Goal: Information Seeking & Learning: Learn about a topic

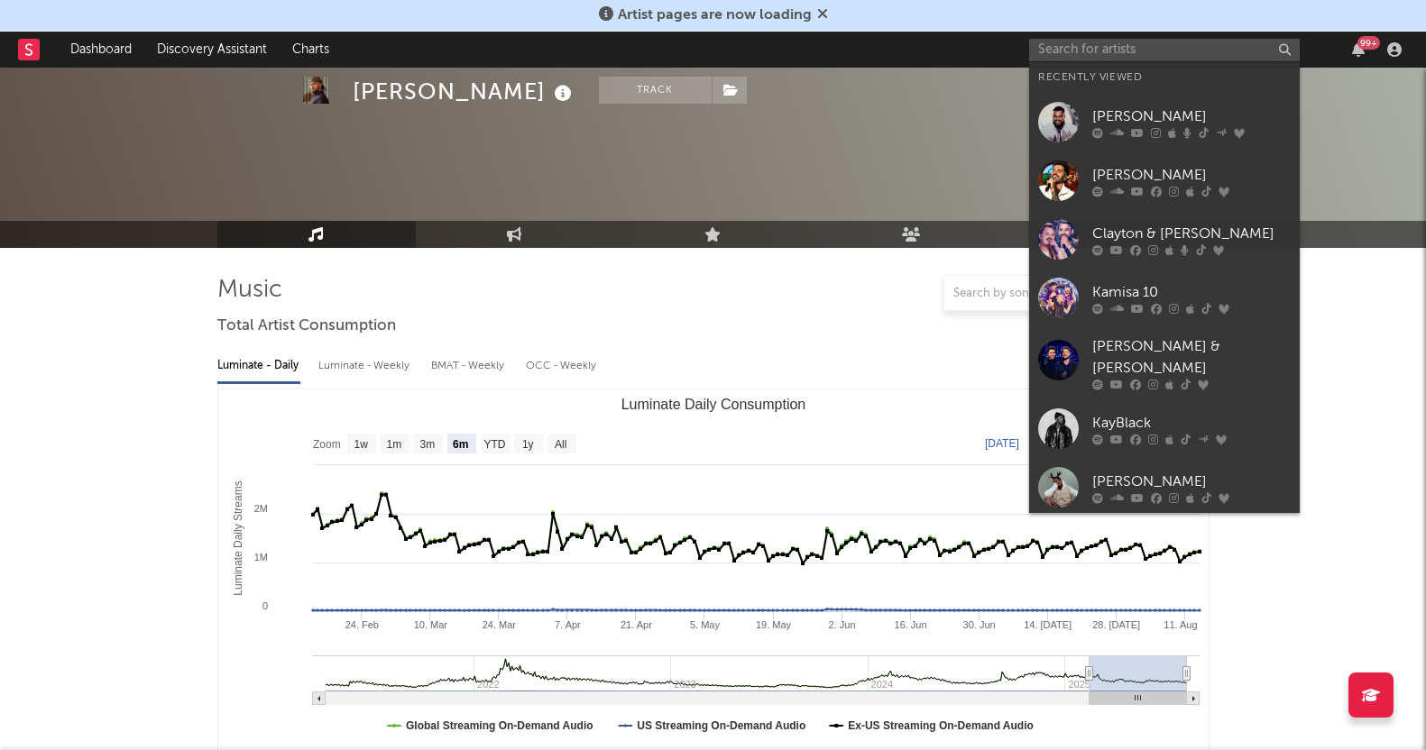
select select "6m"
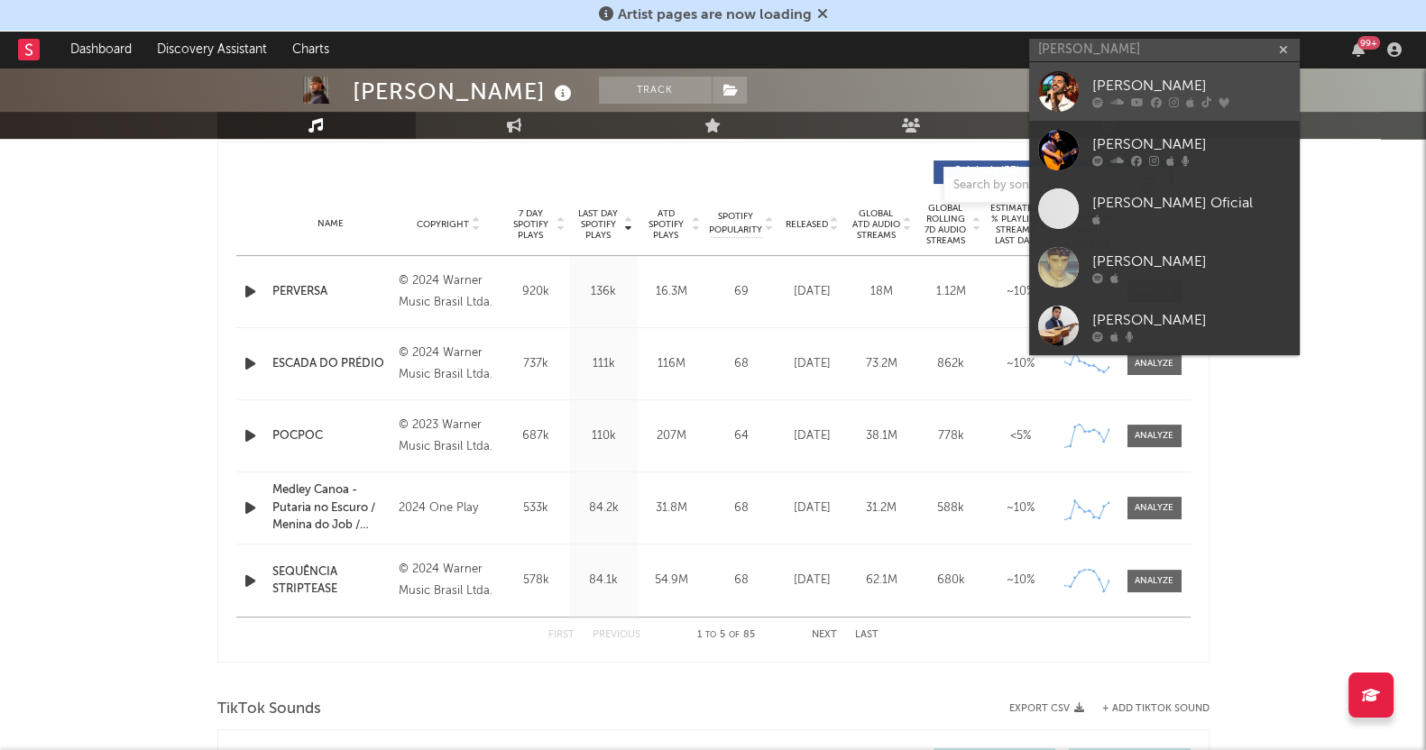
type input "[PERSON_NAME]"
click at [1142, 106] on icon at bounding box center [1137, 101] width 13 height 11
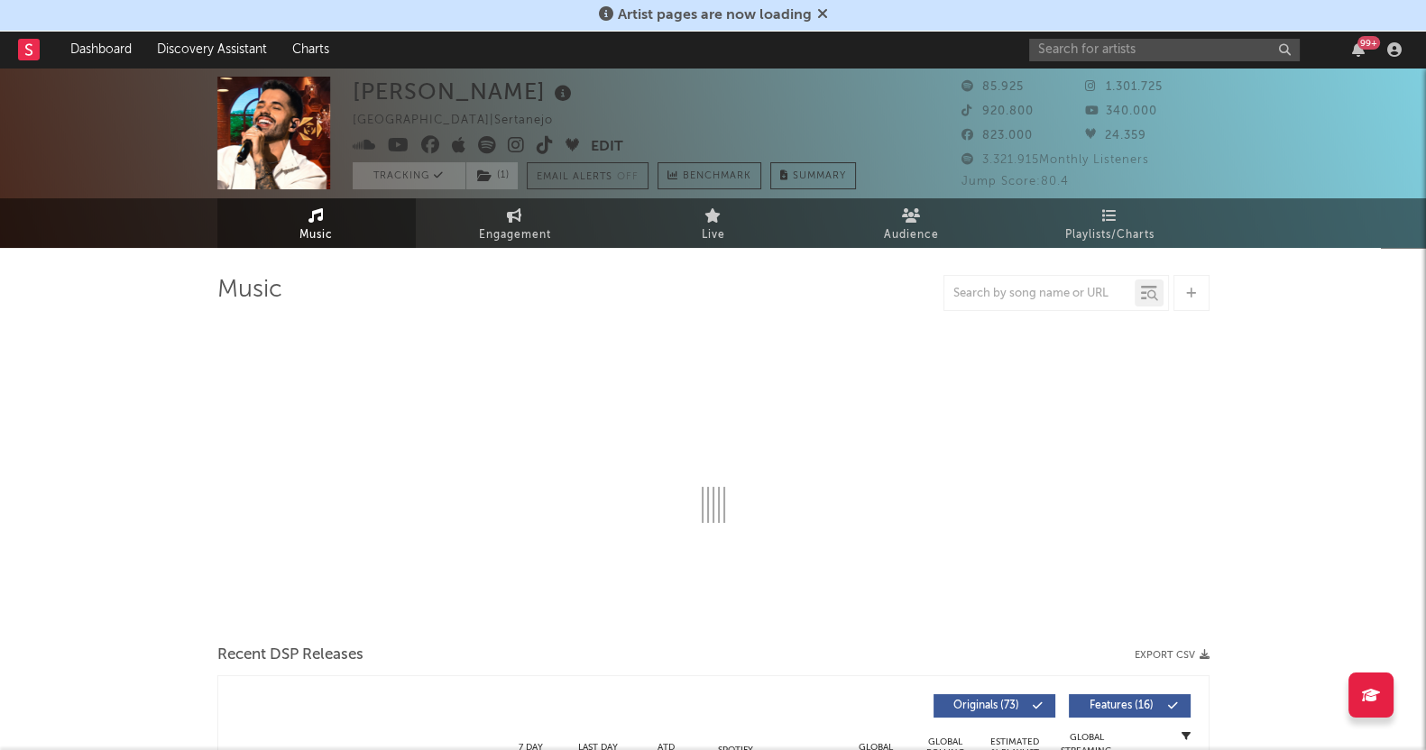
select select "6m"
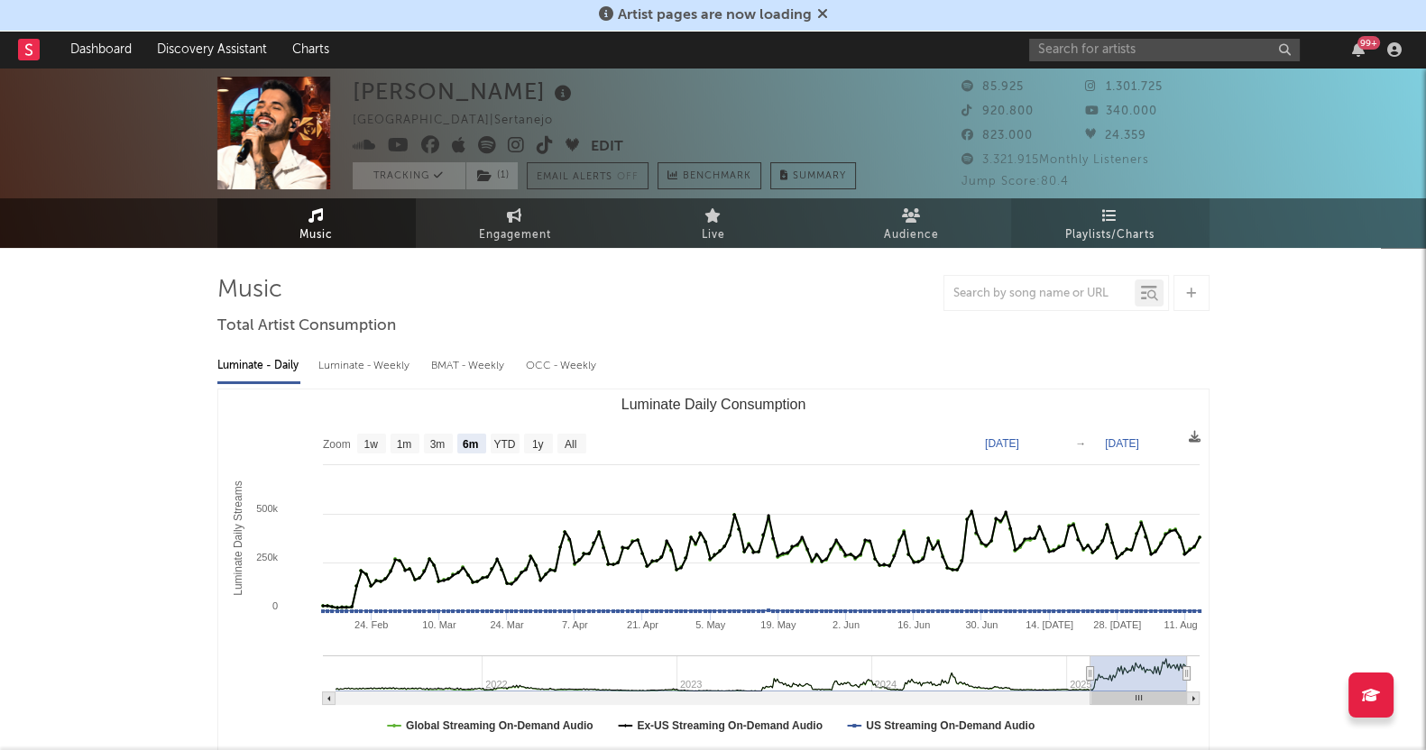
click at [1167, 230] on link "Playlists/Charts" at bounding box center [1110, 223] width 198 height 50
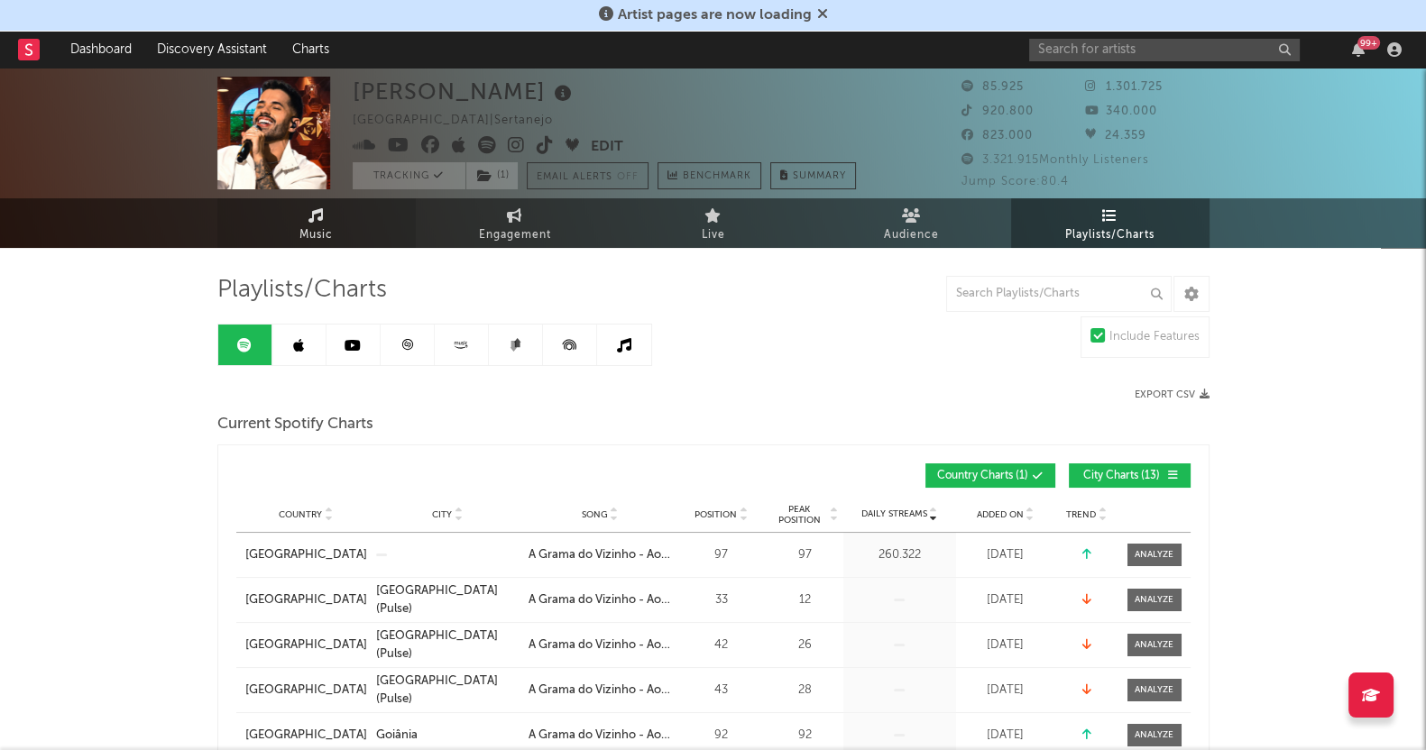
click at [325, 215] on link "Music" at bounding box center [316, 223] width 198 height 50
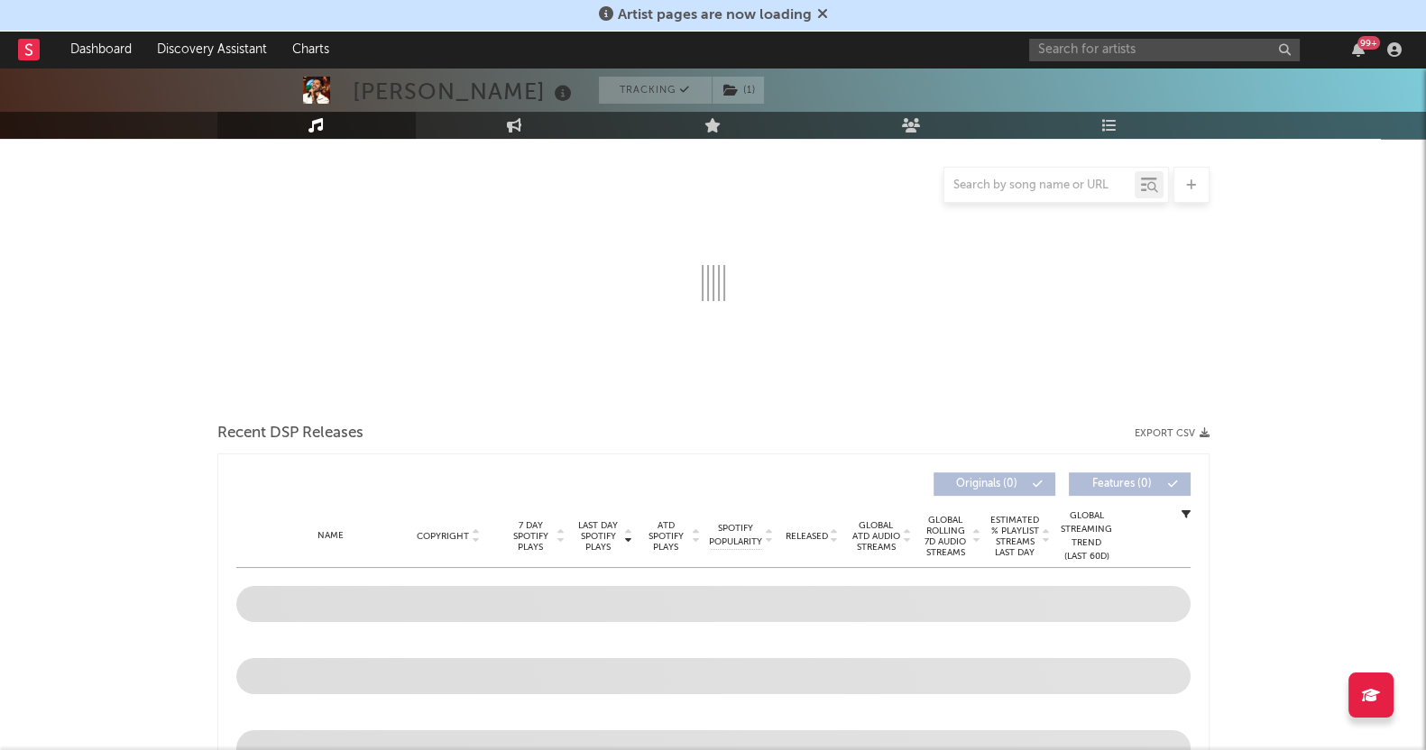
scroll to position [225, 0]
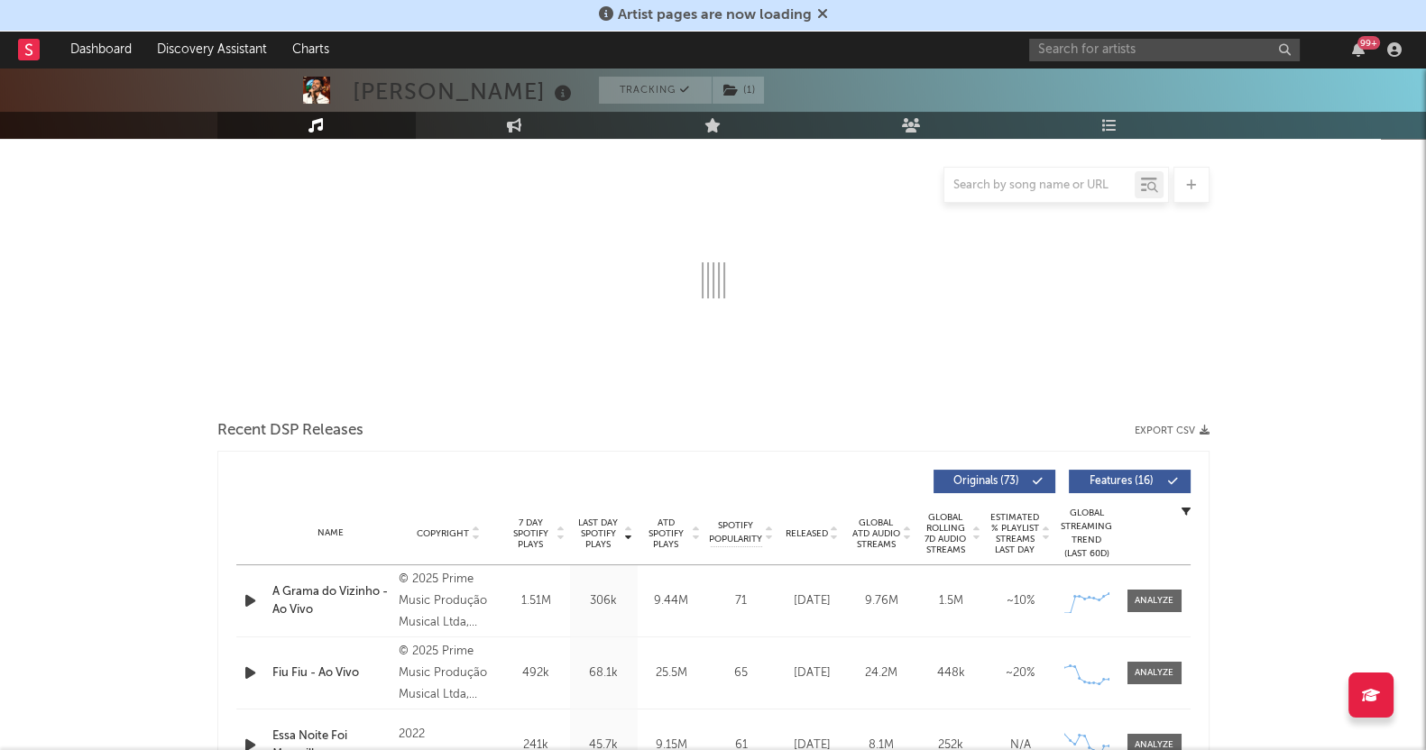
select select "6m"
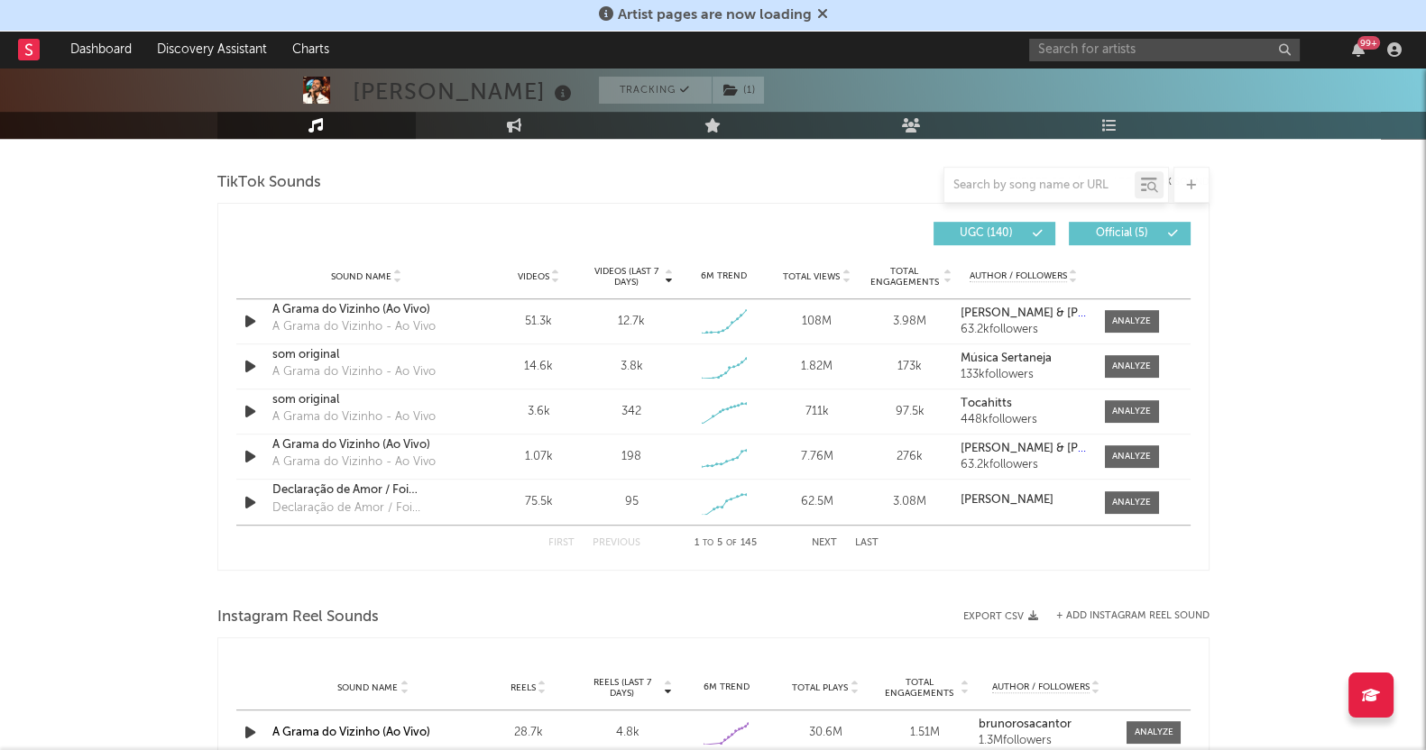
scroll to position [1156, 0]
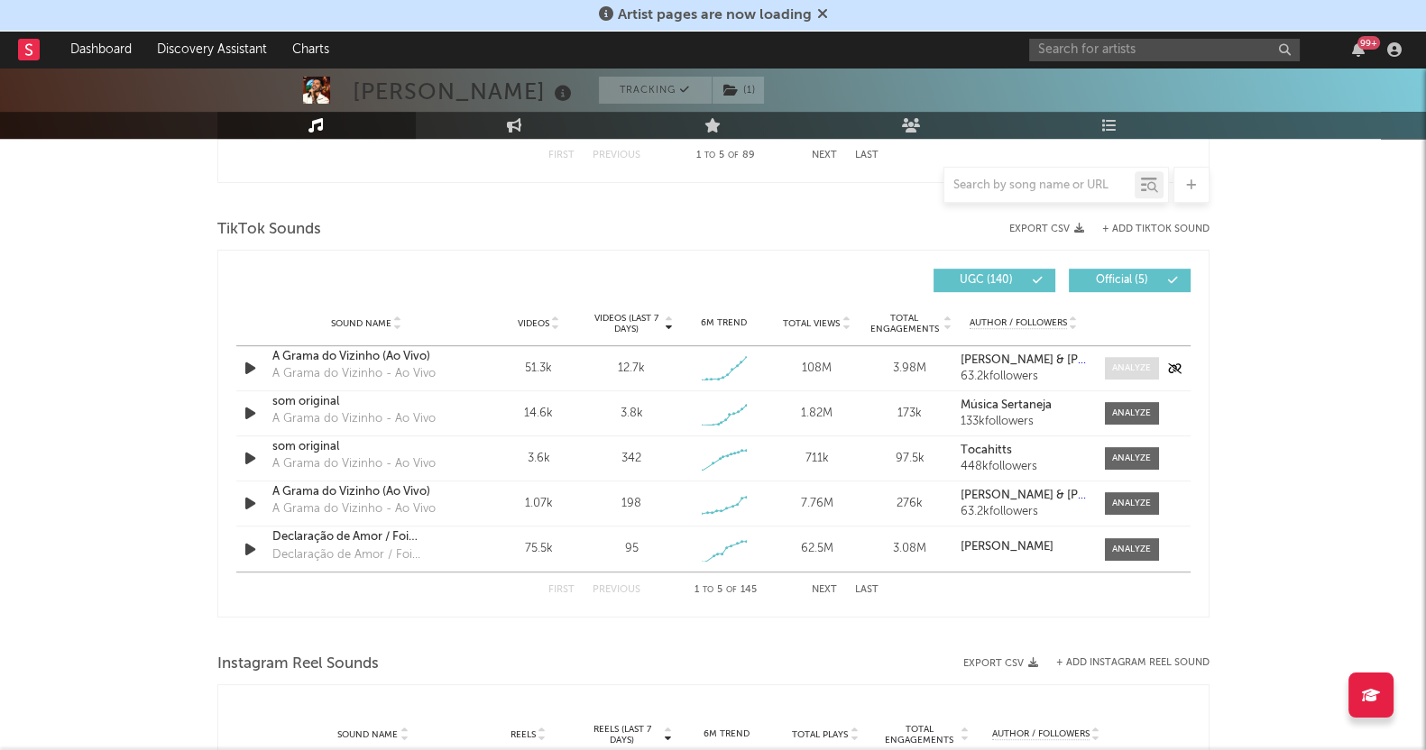
click at [1114, 377] on span at bounding box center [1132, 368] width 54 height 23
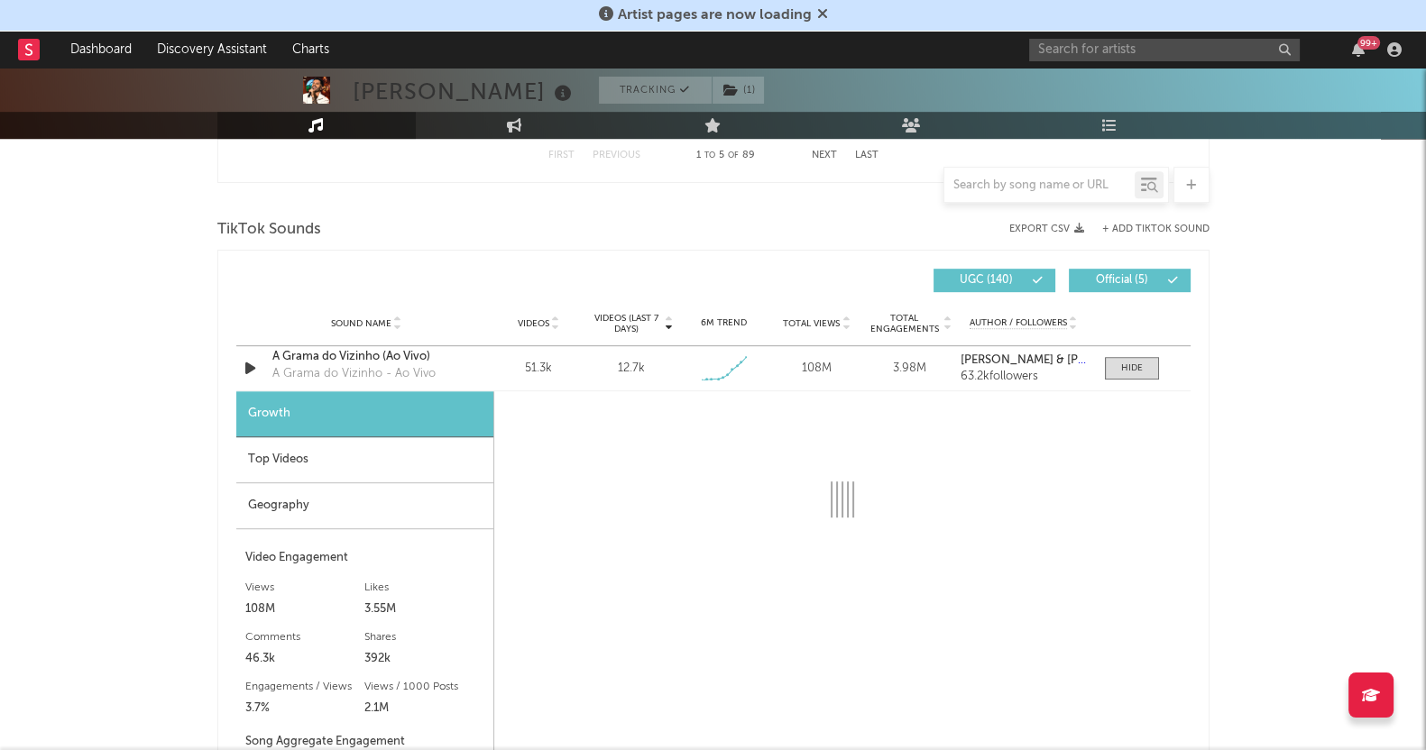
select select "1w"
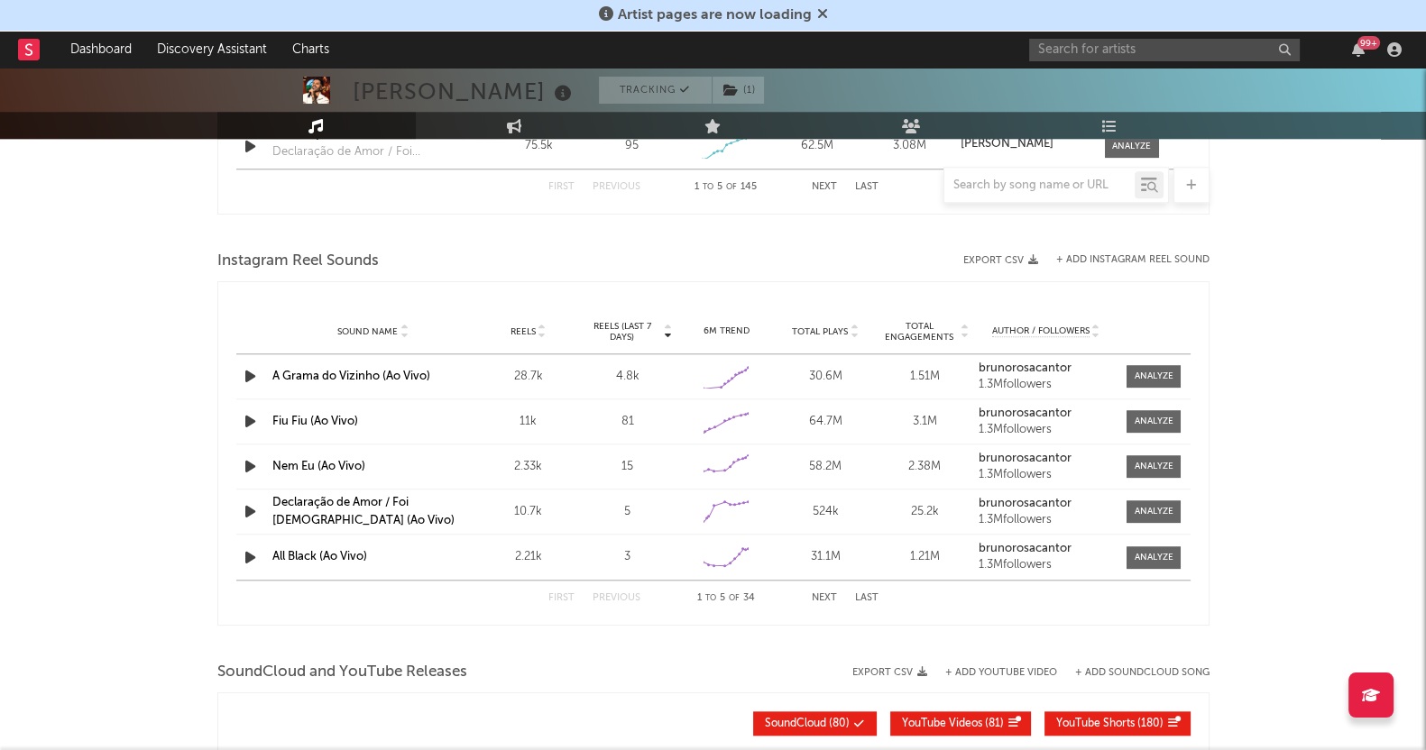
scroll to position [2058, 0]
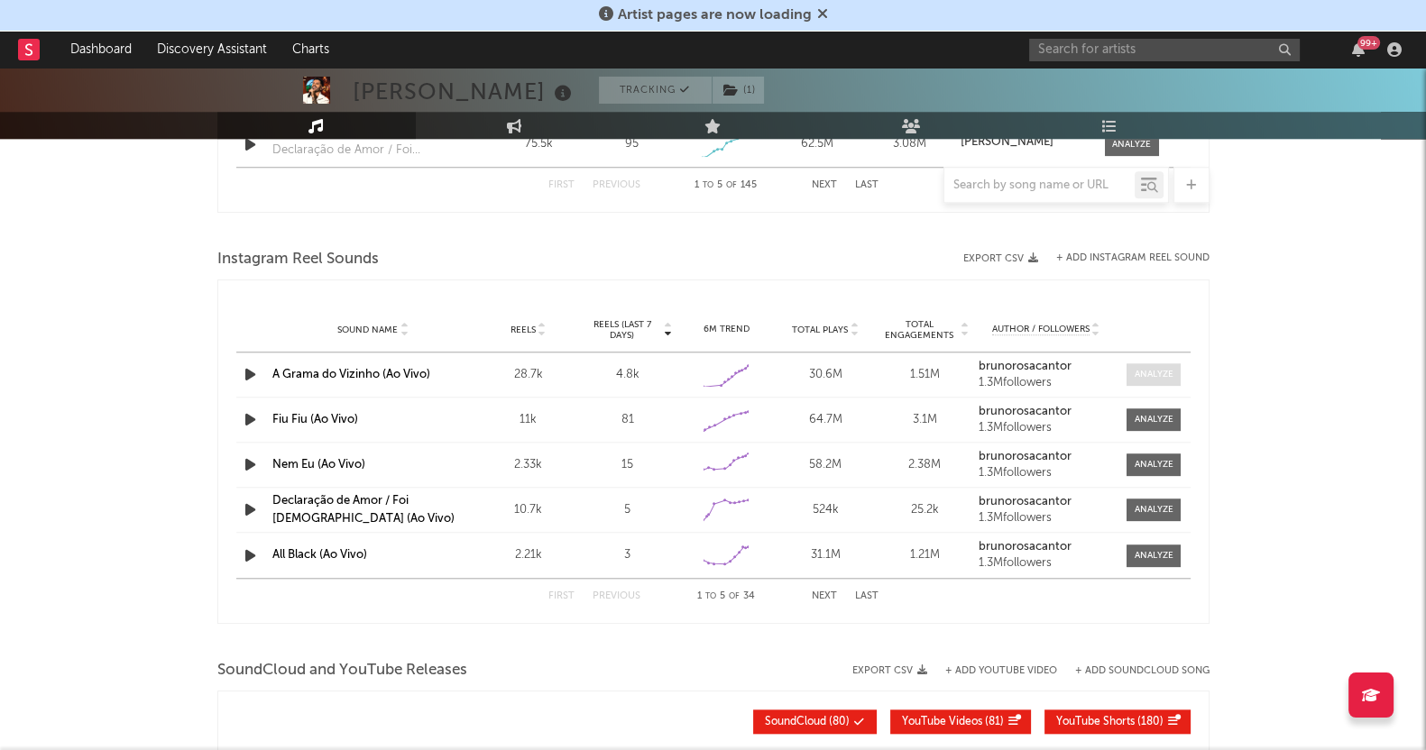
click at [1148, 363] on span at bounding box center [1153, 374] width 54 height 23
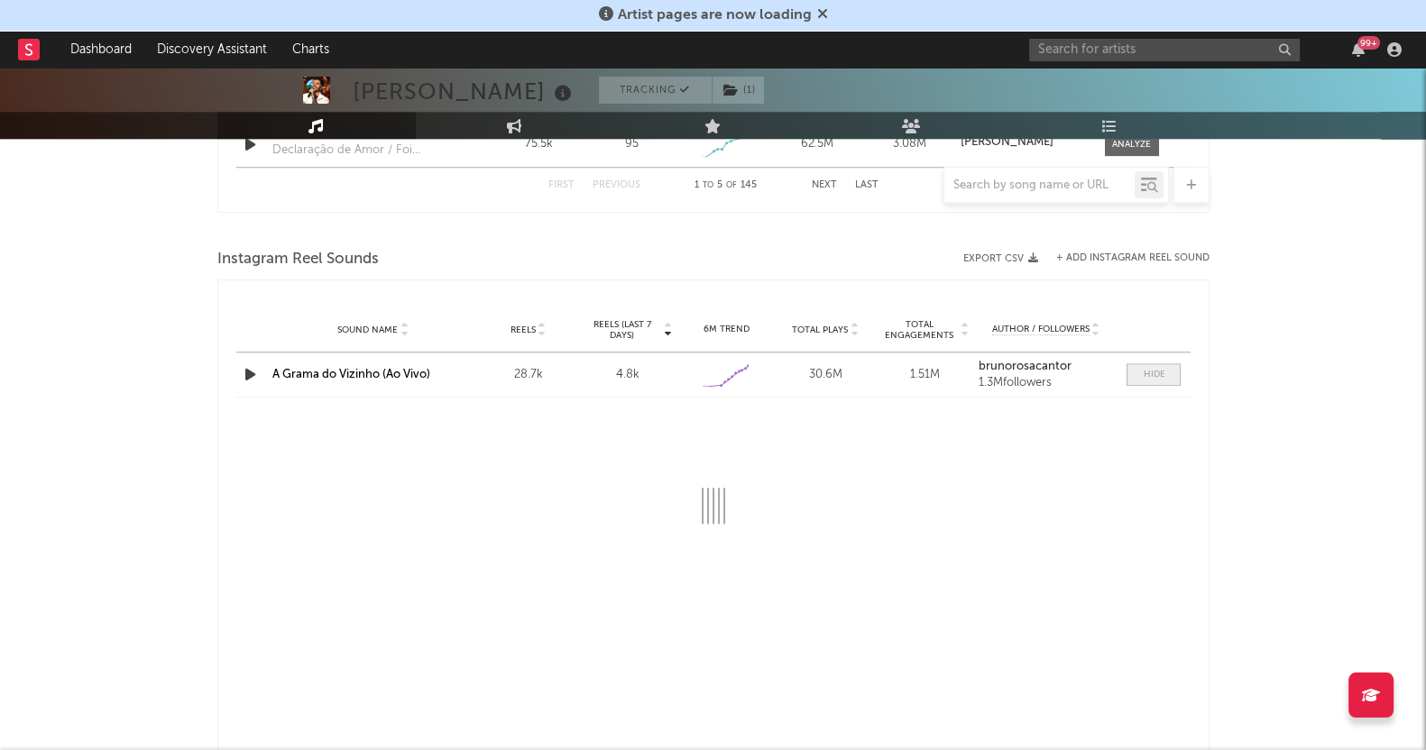
scroll to position [2283, 0]
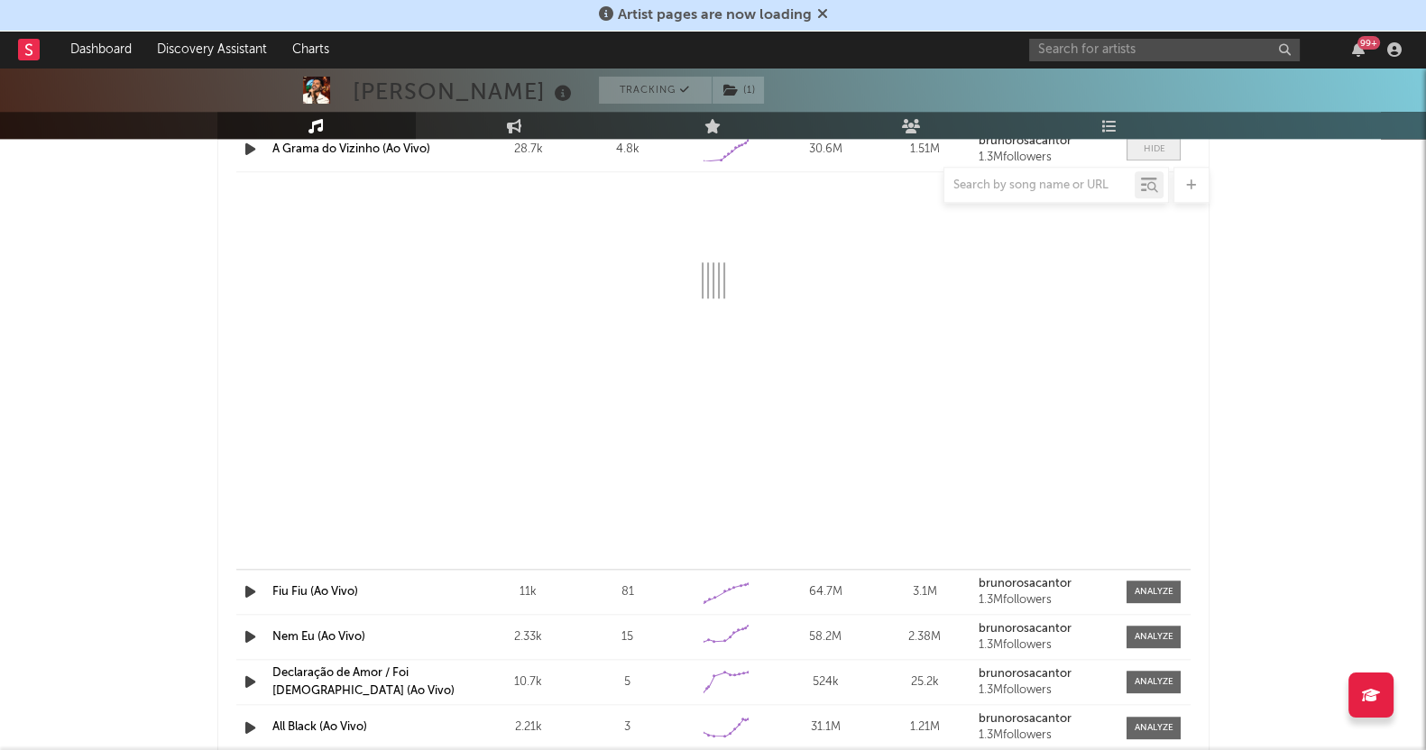
select select "1w"
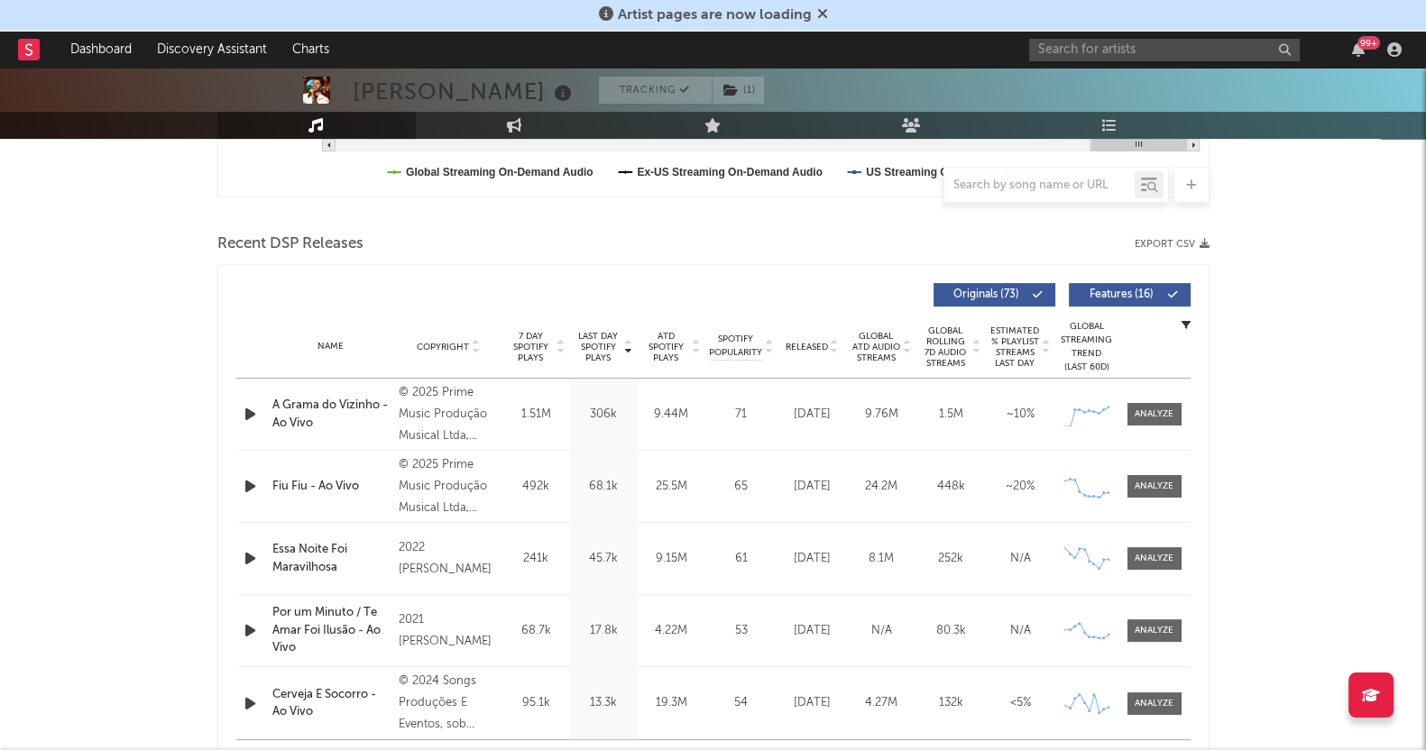
scroll to position [676, 0]
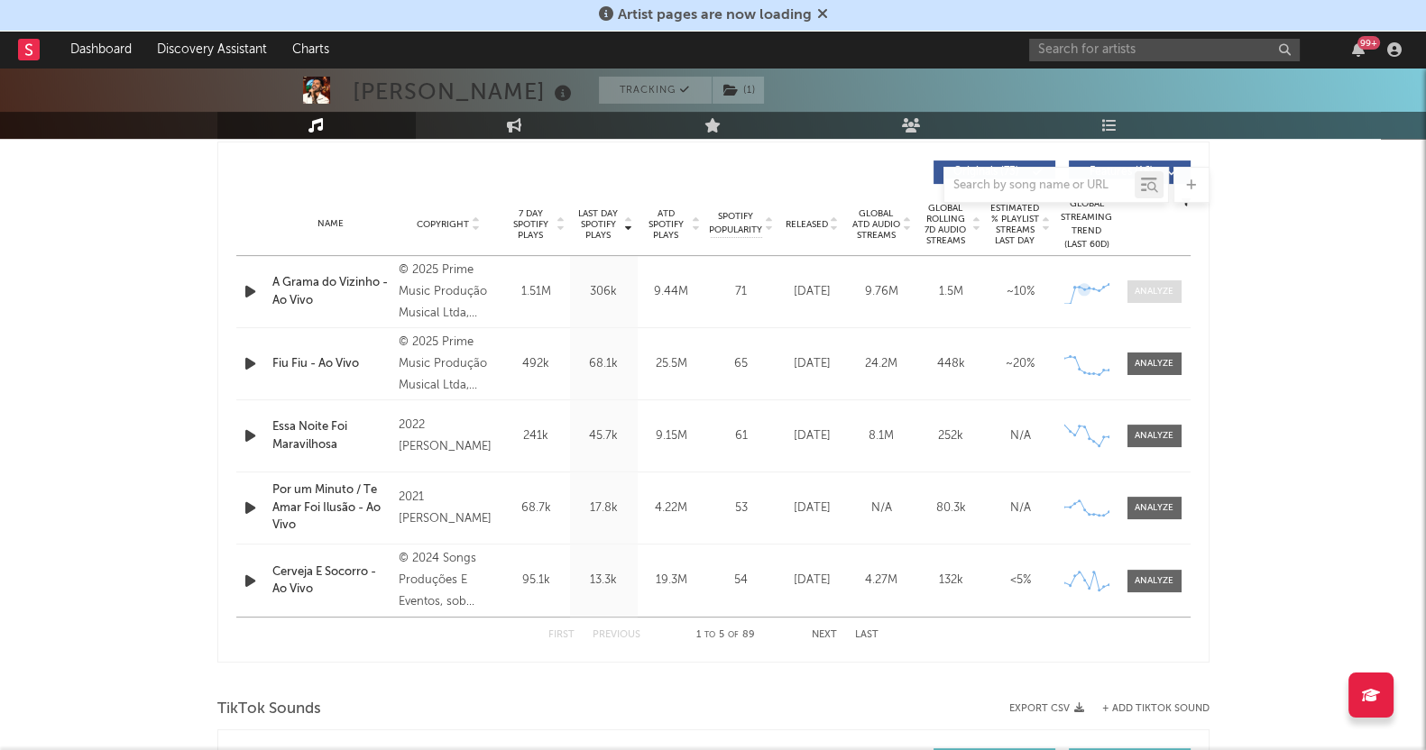
click at [1149, 287] on div at bounding box center [1153, 292] width 39 height 14
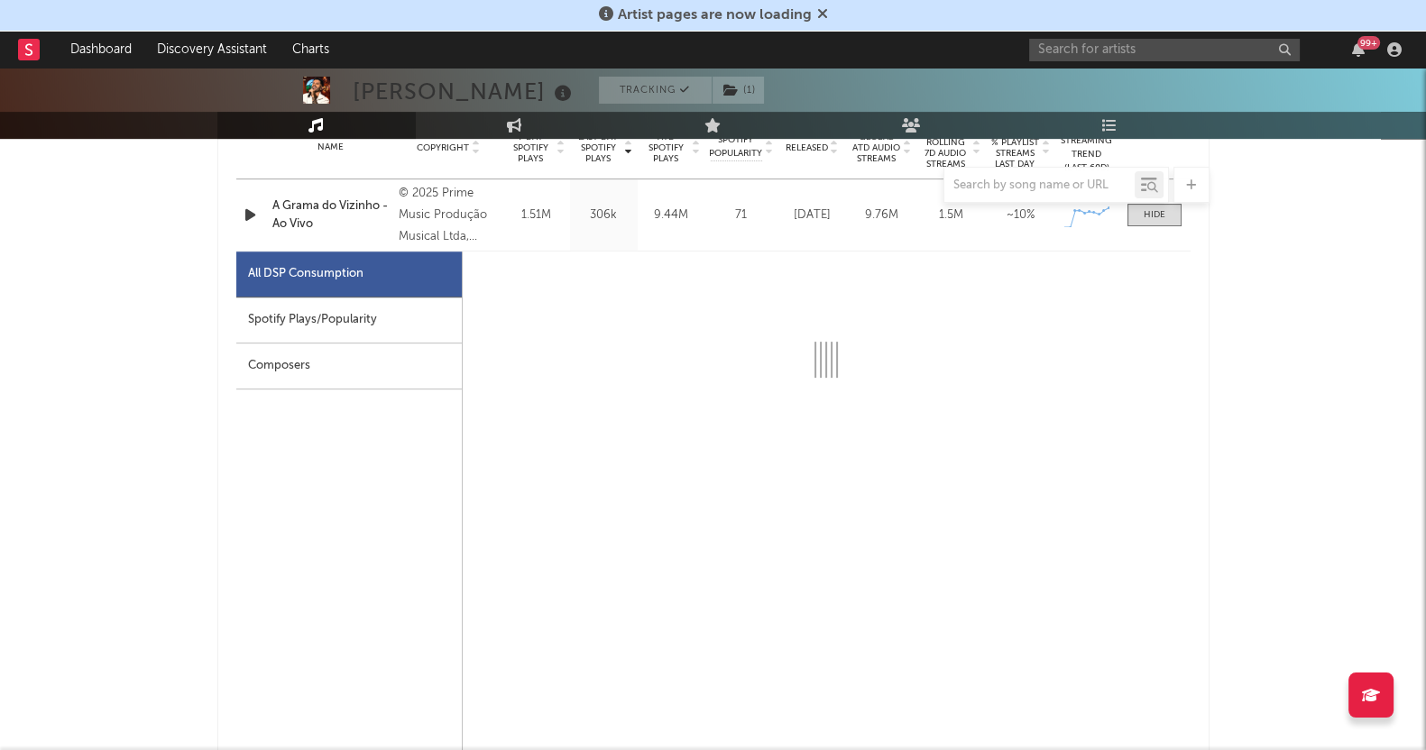
scroll to position [788, 0]
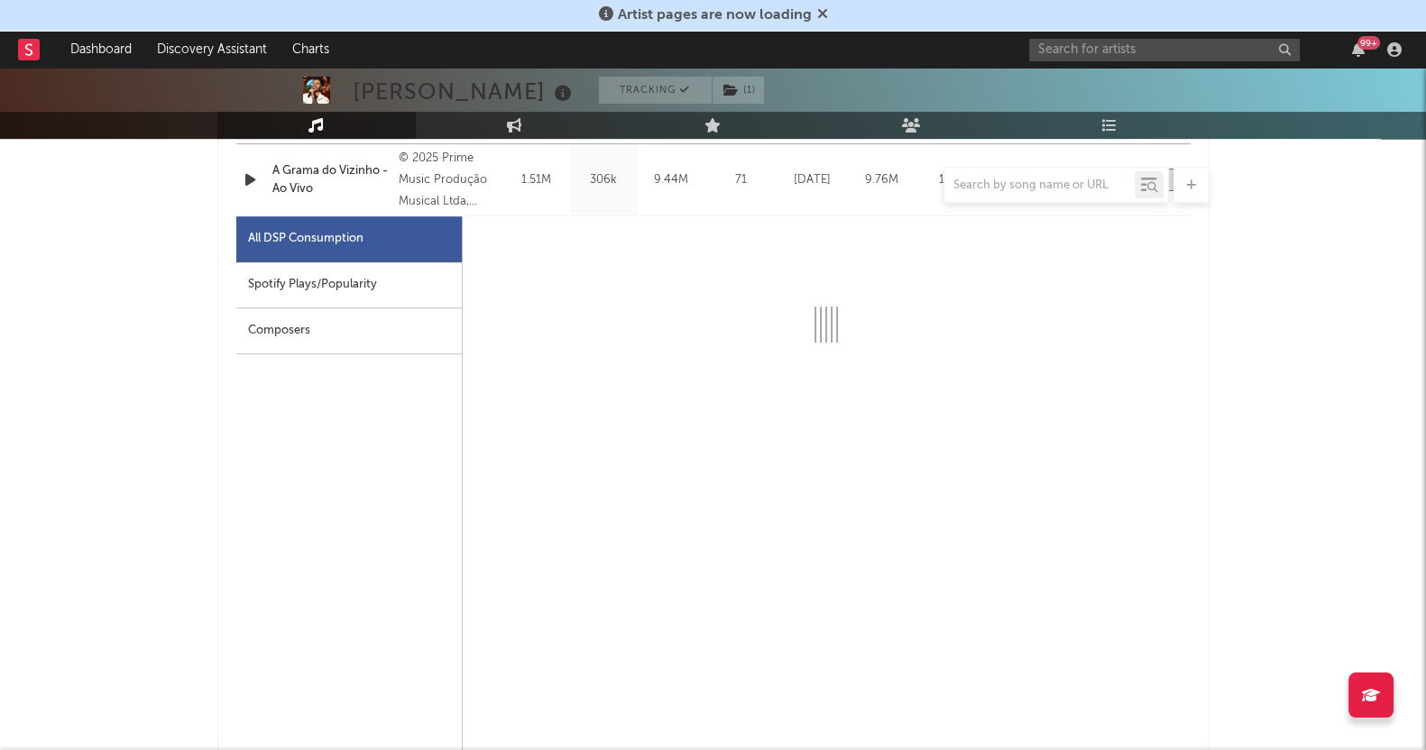
select select "1w"
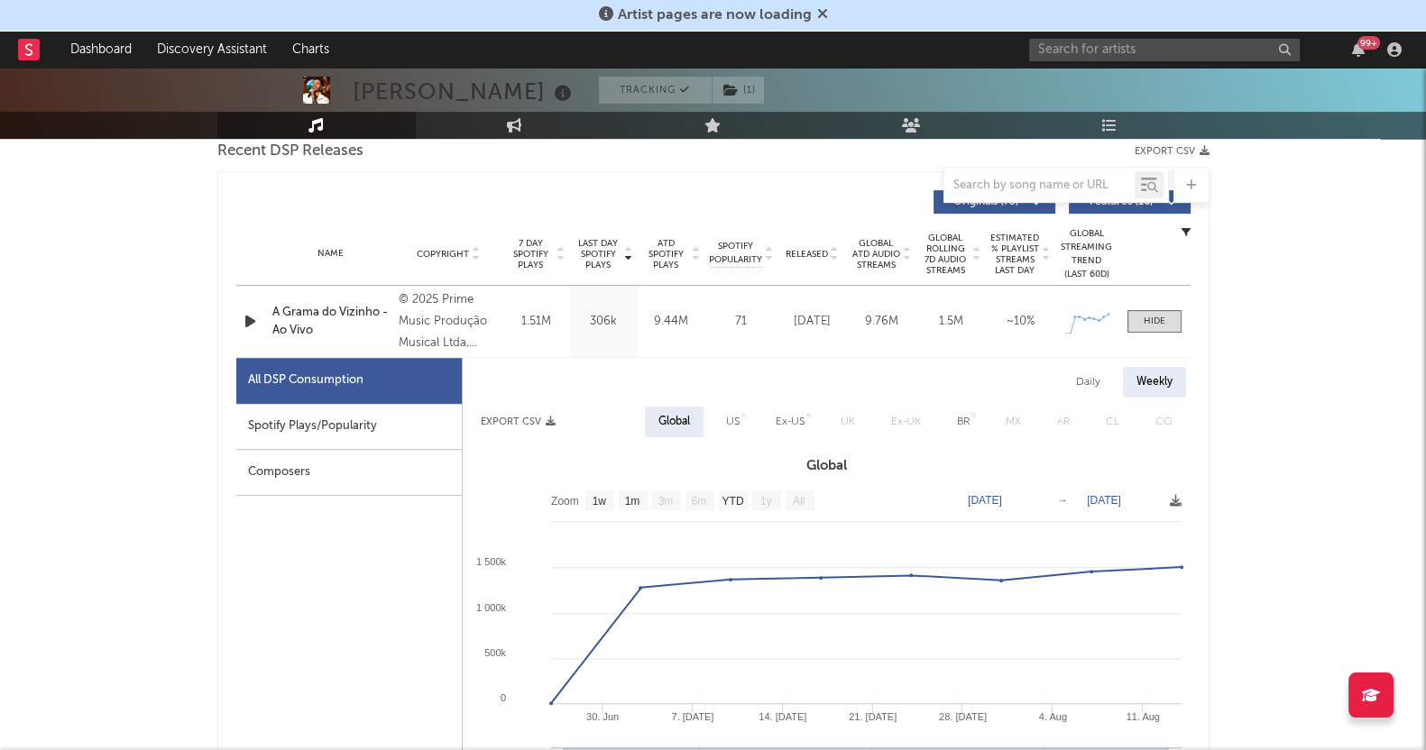
scroll to position [676, 0]
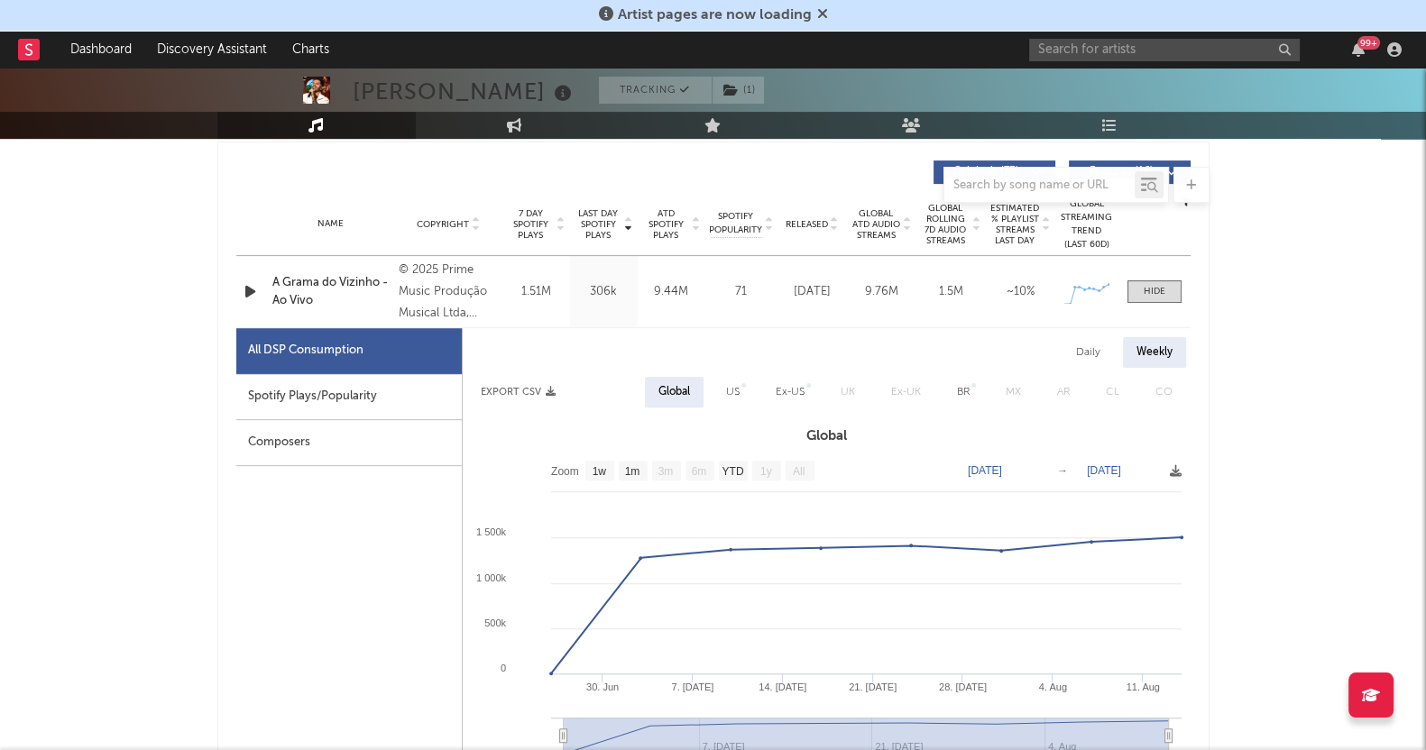
click at [992, 471] on text "[DATE]" at bounding box center [985, 470] width 34 height 13
click at [1039, 472] on input "[DATE]" at bounding box center [997, 471] width 84 height 18
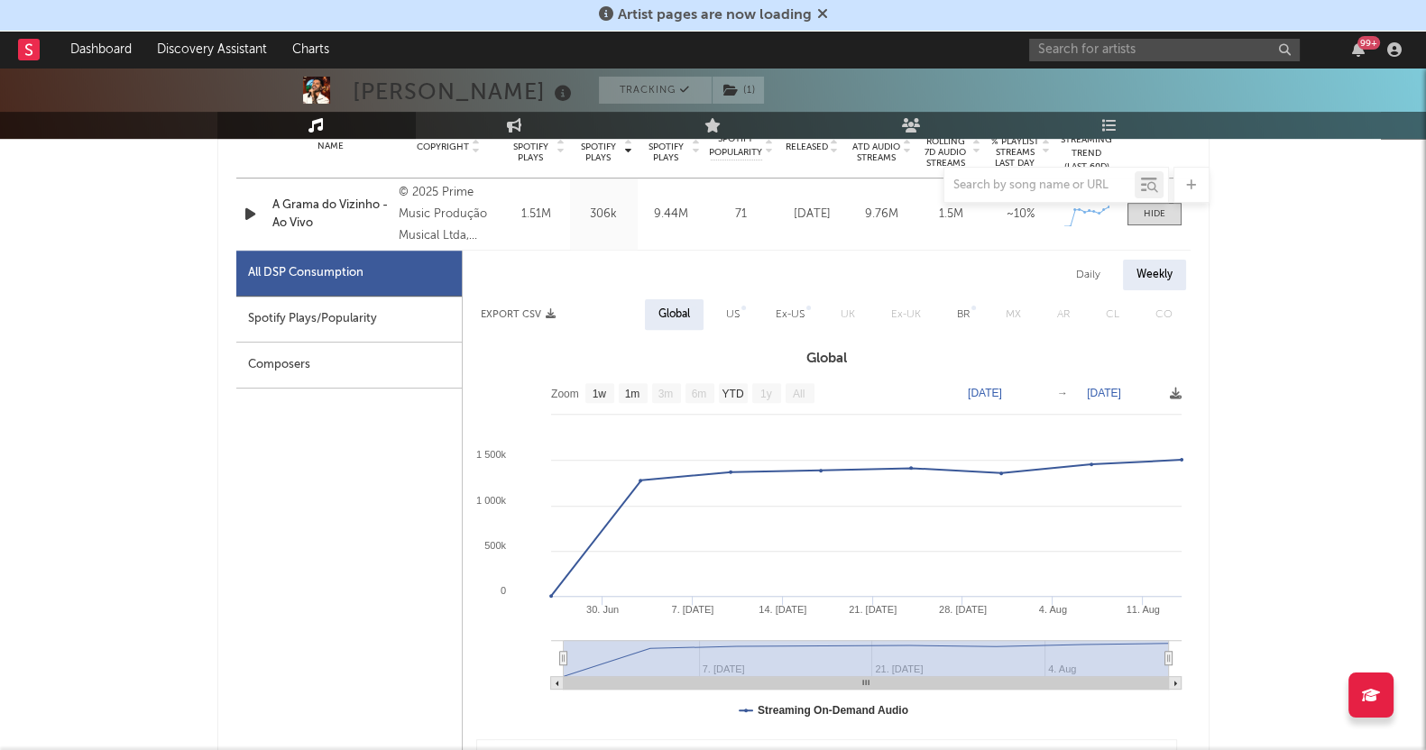
scroll to position [788, 0]
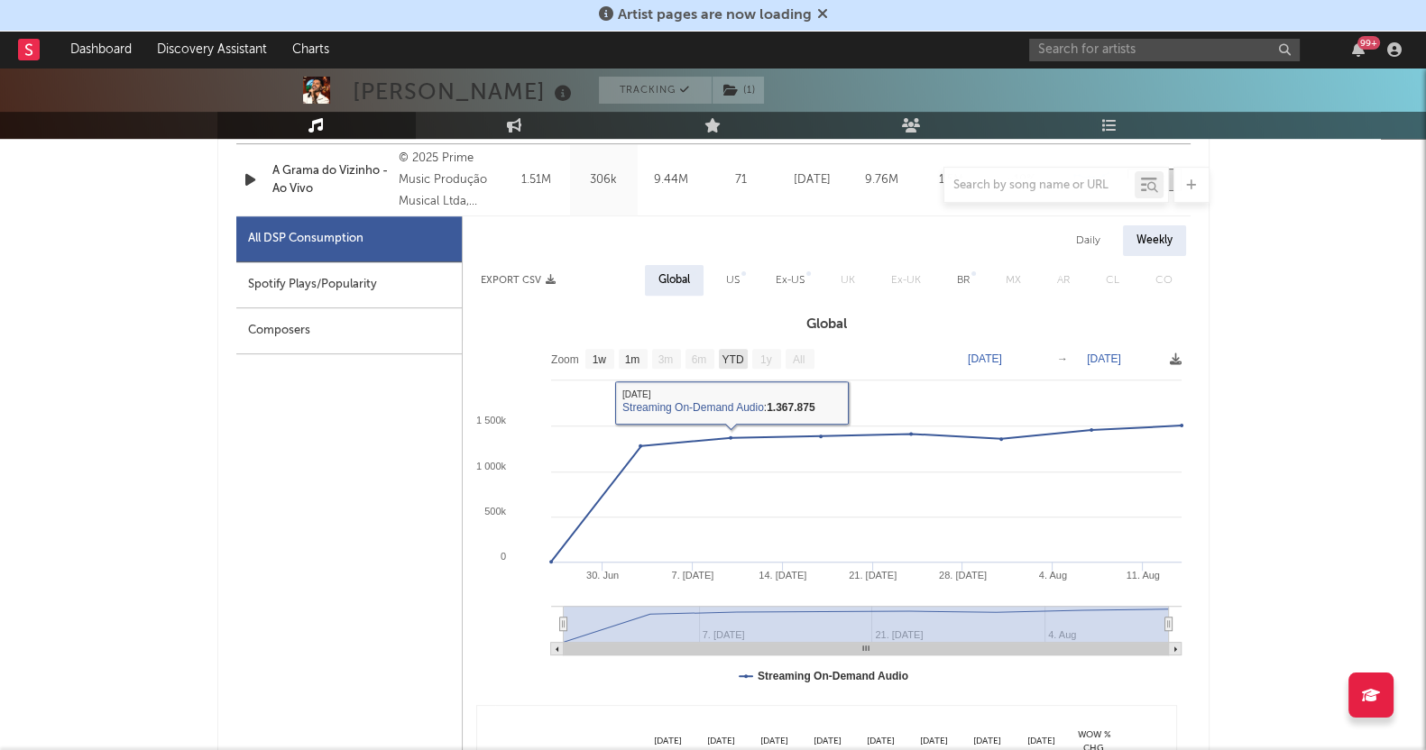
click at [721, 358] on text "YTD" at bounding box center [732, 360] width 22 height 13
click at [735, 365] on text "YTD" at bounding box center [732, 360] width 22 height 13
select select "All"
drag, startPoint x: 566, startPoint y: 629, endPoint x: 511, endPoint y: 567, distance: 82.4
click at [524, 622] on icon "Created with Highcharts 10.3.3 30. [DATE]. [DATE] [DATE]. [DATE] 28. [DATE] [DA…" at bounding box center [827, 520] width 728 height 361
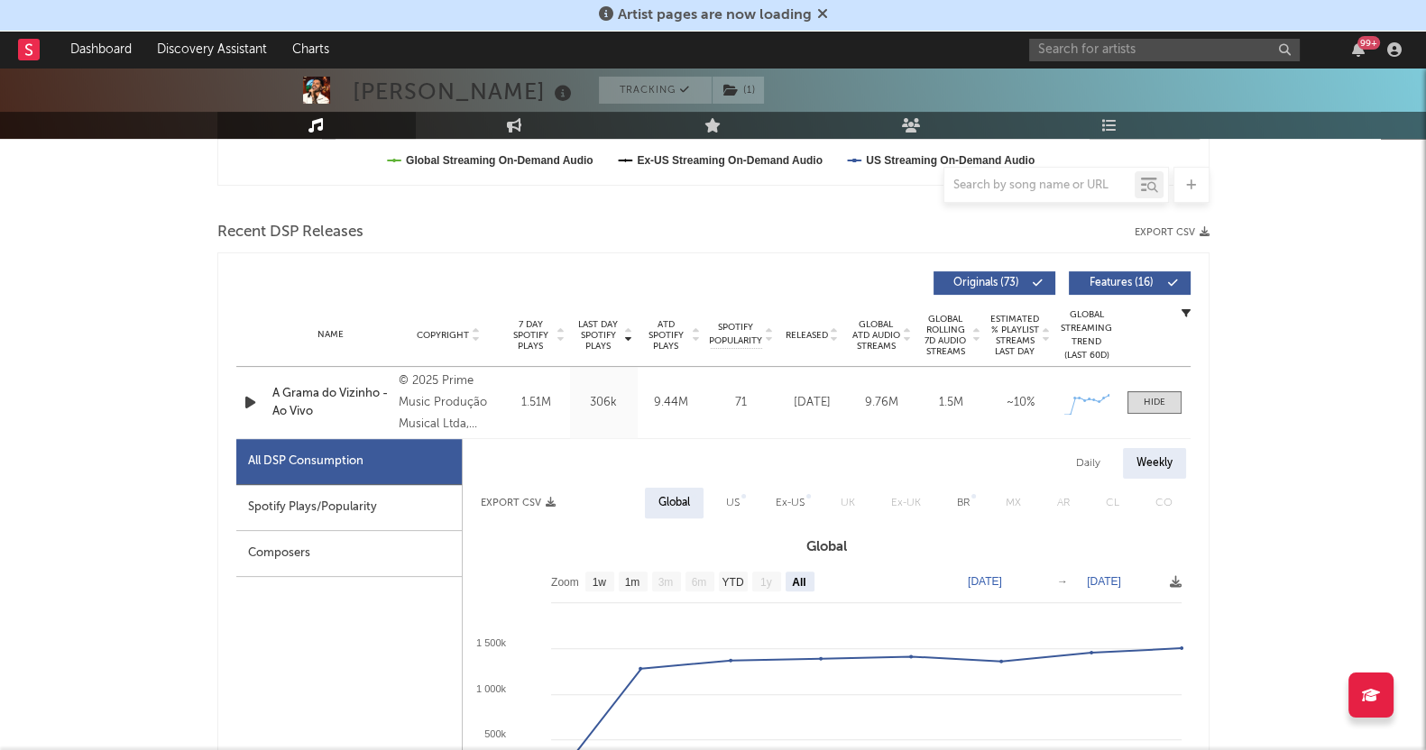
scroll to position [564, 0]
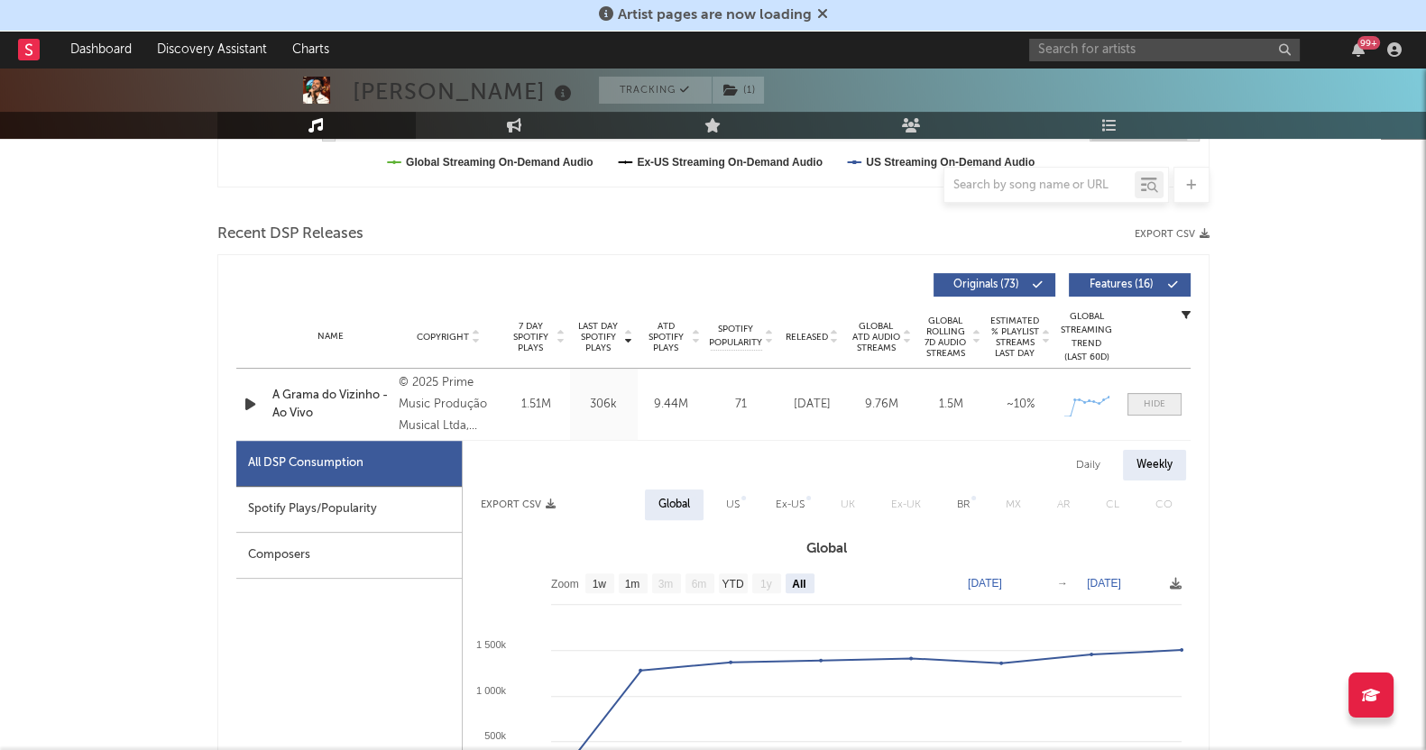
click at [1144, 396] on span at bounding box center [1154, 404] width 54 height 23
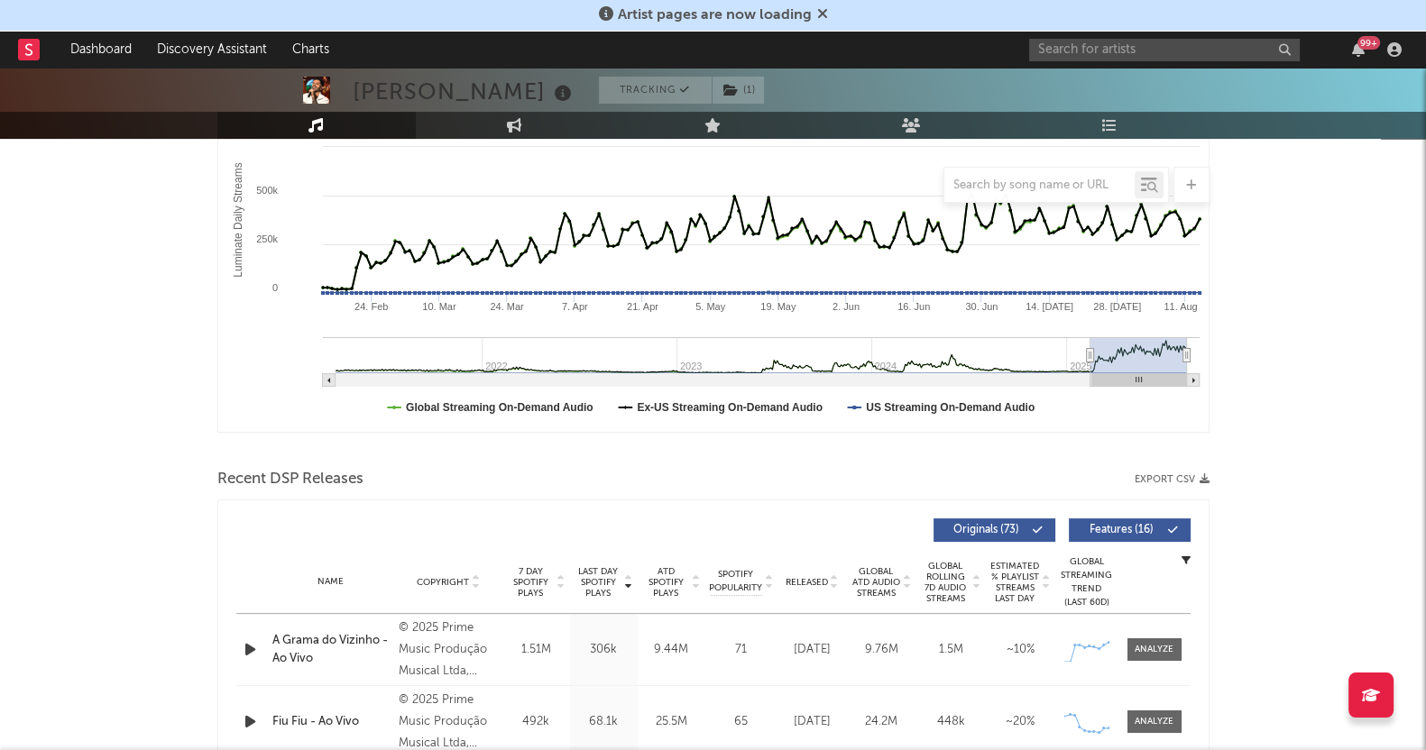
scroll to position [0, 0]
